Goal: Check status: Check status

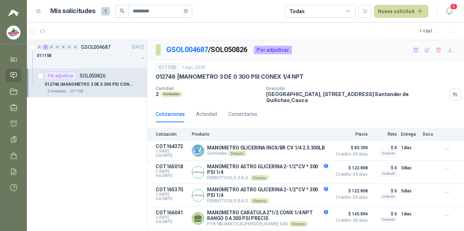
scroll to position [4, 0]
click at [146, 13] on input "*********" at bounding box center [158, 11] width 50 height 12
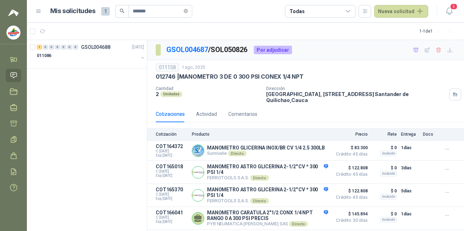
click at [59, 58] on div "011086" at bounding box center [87, 55] width 101 height 8
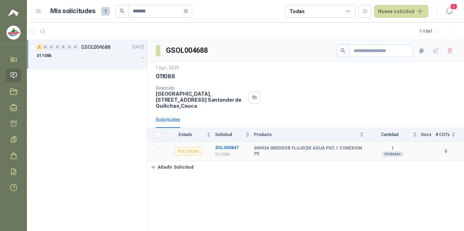
click at [305, 154] on td "009934 | MEDIDOR FLUJO DE AGUA PVC 1 CONEXION PE" at bounding box center [311, 150] width 114 height 19
click at [223, 151] on p "011086" at bounding box center [232, 154] width 35 height 7
click at [224, 149] on b "SOL050847" at bounding box center [226, 147] width 23 height 5
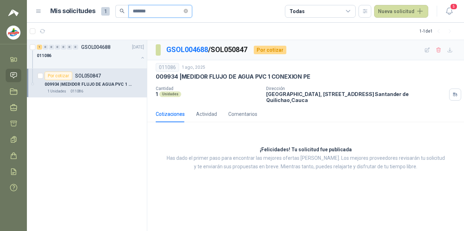
click at [142, 11] on input "*******" at bounding box center [158, 11] width 50 height 12
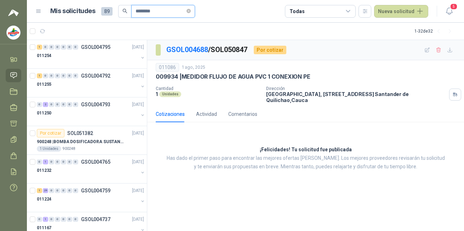
type input "********"
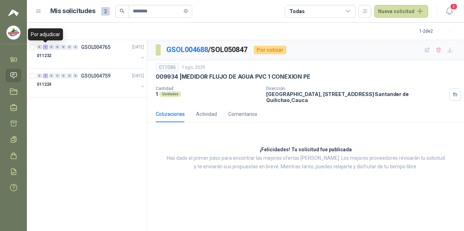
click at [46, 48] on div "1" at bounding box center [45, 47] width 5 height 5
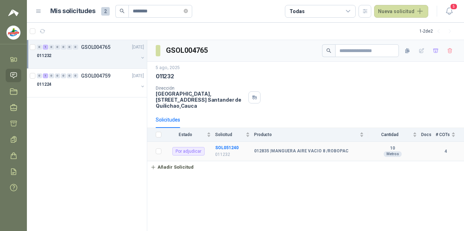
click at [232, 147] on b "SOL051240" at bounding box center [226, 147] width 23 height 5
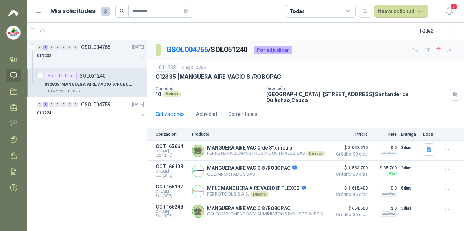
click at [0, 0] on button "Detalles" at bounding box center [0, 0] width 0 height 0
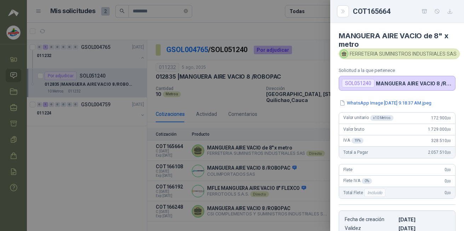
click at [406, 102] on button "WhatsApp Image [DATE] 9.18.37 AM.jpeg" at bounding box center [384, 102] width 93 height 7
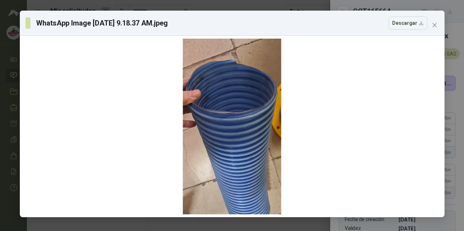
click at [432, 25] on icon "close" at bounding box center [434, 25] width 6 height 6
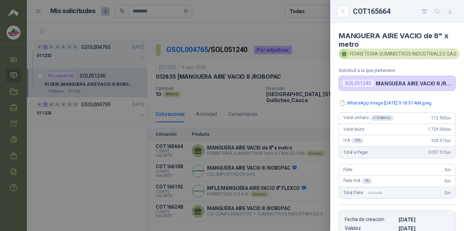
click at [342, 12] on icon "Close" at bounding box center [342, 12] width 3 height 4
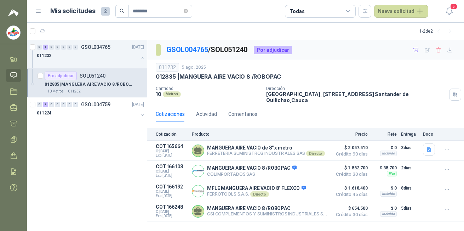
click at [0, 0] on button "Detalles" at bounding box center [0, 0] width 0 height 0
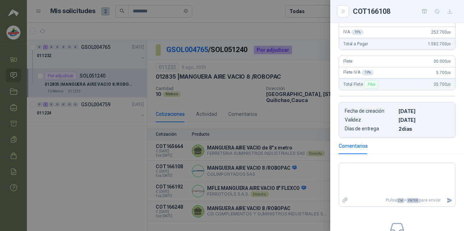
scroll to position [71, 0]
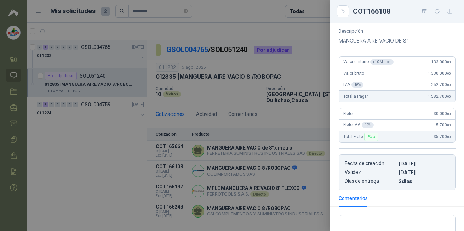
click at [342, 10] on icon "Close" at bounding box center [342, 12] width 3 height 4
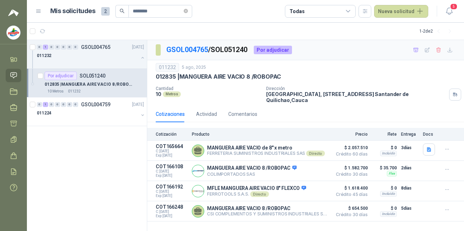
click at [0, 0] on button "Detalles" at bounding box center [0, 0] width 0 height 0
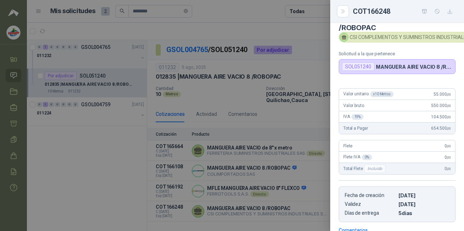
scroll to position [0, 0]
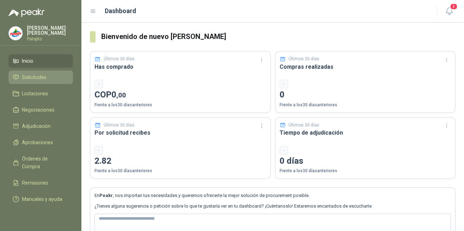
click at [42, 77] on span "Solicitudes" at bounding box center [34, 77] width 24 height 8
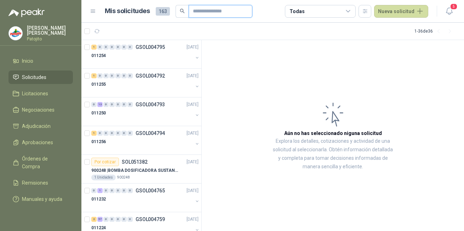
click at [196, 13] on input "text" at bounding box center [218, 11] width 50 height 12
type input "********"
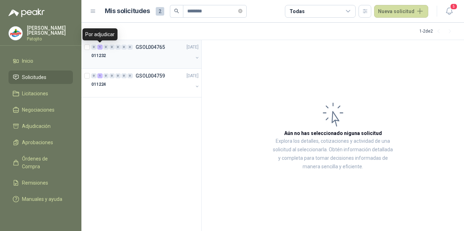
click at [100, 48] on div "1" at bounding box center [99, 47] width 5 height 5
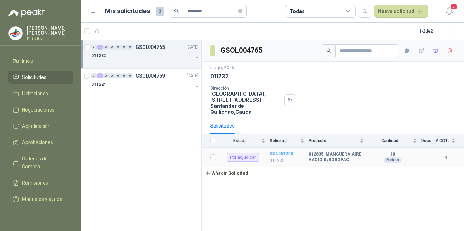
click at [288, 153] on b "SOL051240" at bounding box center [280, 153] width 23 height 5
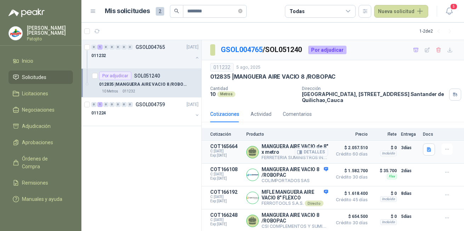
click at [317, 149] on button "Detalles" at bounding box center [311, 152] width 33 height 10
click at [311, 175] on button "Detalles" at bounding box center [311, 175] width 33 height 10
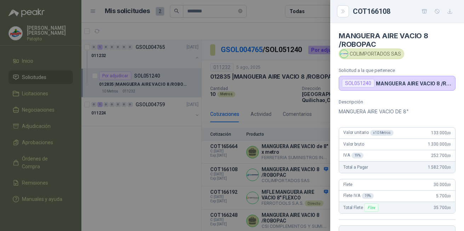
click at [347, 54] on img at bounding box center [344, 54] width 8 height 8
click at [367, 54] on div "COLIMPORTADOS SAS" at bounding box center [370, 53] width 65 height 11
drag, startPoint x: 367, startPoint y: 54, endPoint x: 430, endPoint y: 69, distance: 64.9
click at [430, 69] on p "Solicitud a la que pertenece" at bounding box center [396, 70] width 117 height 5
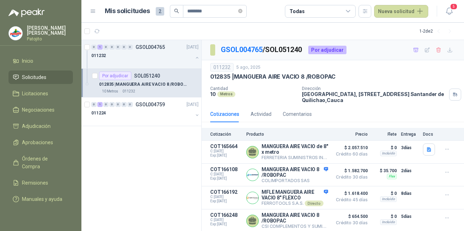
scroll to position [4, 0]
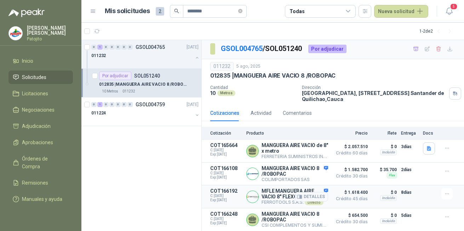
click at [318, 203] on div "Detalles" at bounding box center [311, 196] width 33 height 17
click at [314, 196] on button "Detalles" at bounding box center [311, 197] width 33 height 10
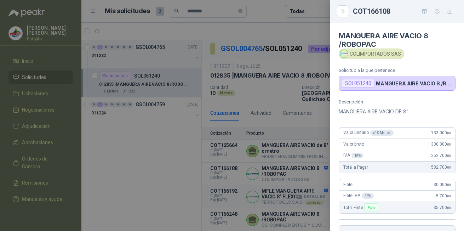
click at [314, 196] on div at bounding box center [232, 115] width 464 height 231
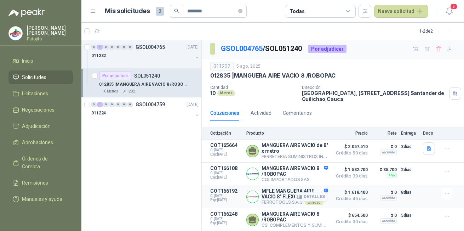
drag, startPoint x: 314, startPoint y: 196, endPoint x: 328, endPoint y: 198, distance: 14.3
click at [332, 198] on span "Crédito 45 días" at bounding box center [349, 198] width 35 height 4
click at [316, 193] on button "Detalles" at bounding box center [311, 197] width 33 height 10
click at [314, 149] on button "Detalles" at bounding box center [311, 151] width 33 height 10
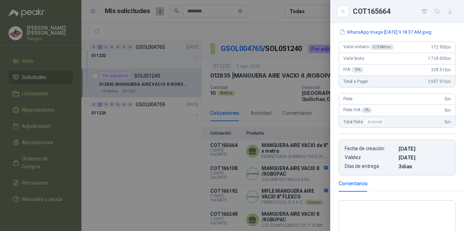
scroll to position [0, 0]
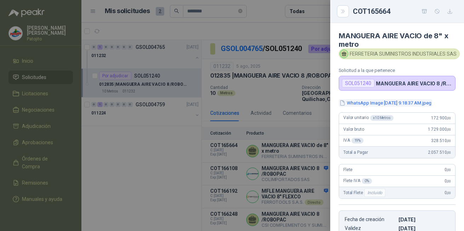
click at [406, 104] on button "WhatsApp Image [DATE] 9.18.37 AM.jpeg" at bounding box center [384, 102] width 93 height 7
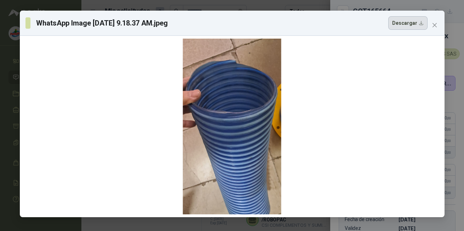
click at [418, 24] on button "Descargar" at bounding box center [407, 22] width 39 height 13
click at [419, 84] on div at bounding box center [232, 126] width 419 height 175
click at [433, 27] on icon "close" at bounding box center [434, 25] width 6 height 6
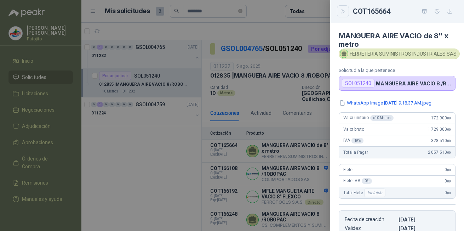
click at [341, 12] on icon "Close" at bounding box center [343, 11] width 6 height 6
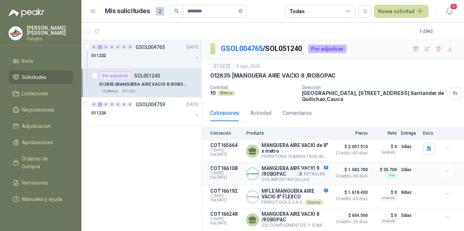
click at [312, 171] on button "Detalles" at bounding box center [311, 174] width 33 height 10
click at [303, 215] on button "Detalles" at bounding box center [311, 220] width 33 height 10
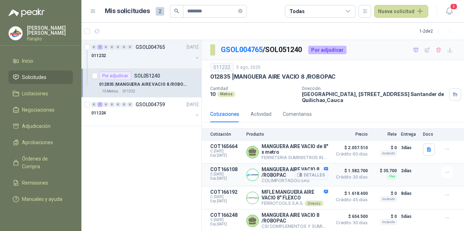
scroll to position [4, 0]
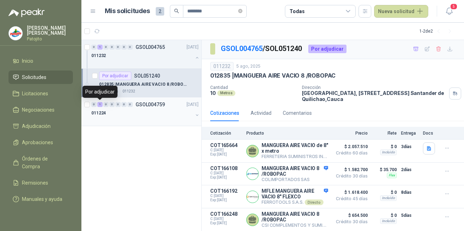
click at [99, 105] on div "1" at bounding box center [99, 104] width 5 height 5
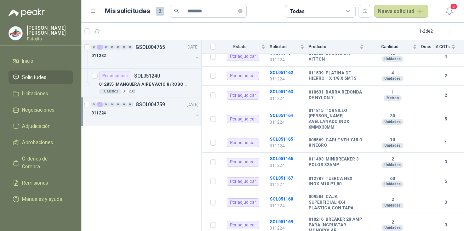
scroll to position [210, 0]
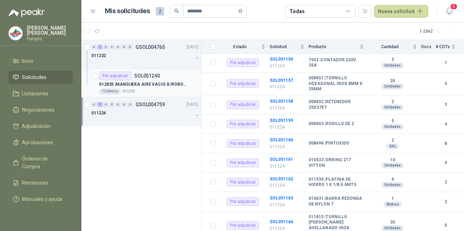
click at [163, 84] on p "012835 | MANGUERA AIRE VACIO 8 /ROBOPAC" at bounding box center [143, 84] width 88 height 7
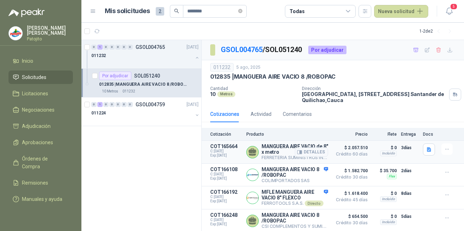
scroll to position [4, 0]
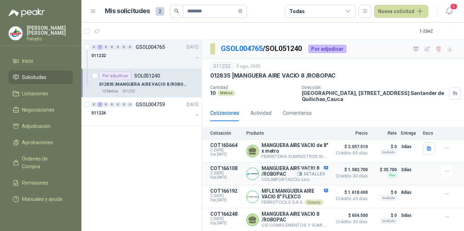
click at [318, 170] on button "Detalles" at bounding box center [311, 174] width 33 height 10
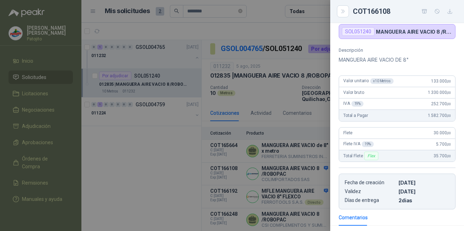
scroll to position [16, 0]
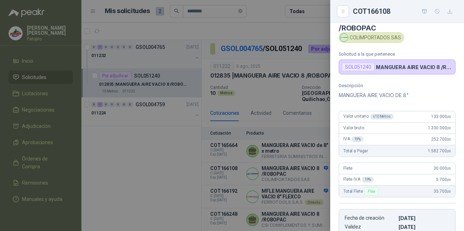
drag, startPoint x: 342, startPoint y: 13, endPoint x: 341, endPoint y: 46, distance: 33.6
click at [342, 13] on icon "Close" at bounding box center [343, 11] width 6 height 6
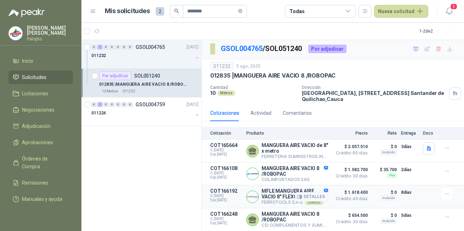
click at [313, 202] on div "Detalles" at bounding box center [311, 196] width 33 height 17
click at [312, 193] on button "Detalles" at bounding box center [311, 197] width 33 height 10
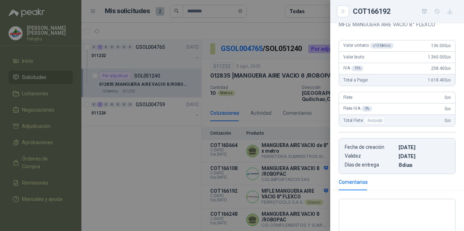
scroll to position [193, 0]
